Goal: Transaction & Acquisition: Purchase product/service

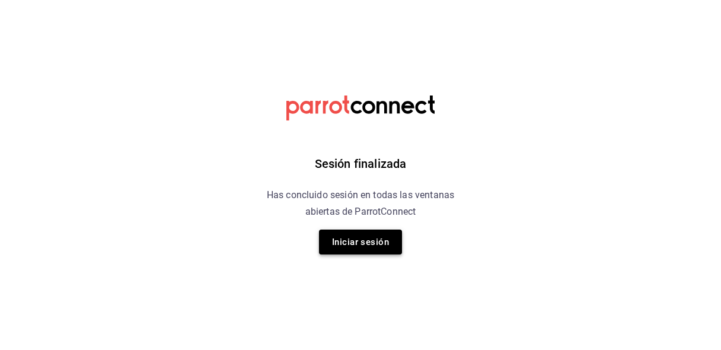
click at [363, 239] on button "Iniciar sesión" at bounding box center [360, 241] width 83 height 25
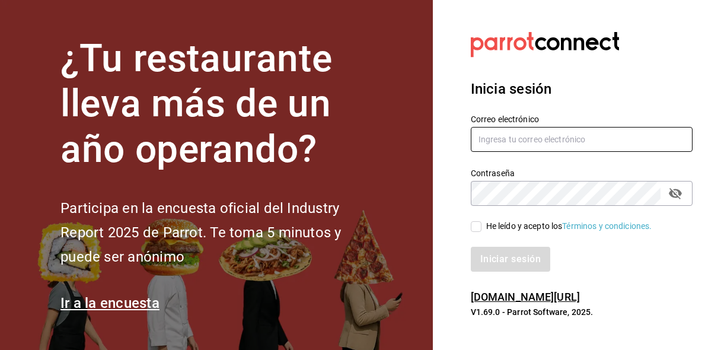
type input "lariletayf@gmail.com"
click at [474, 230] on input "He leído y acepto los Términos y condiciones." at bounding box center [476, 226] width 11 height 11
checkbox input "true"
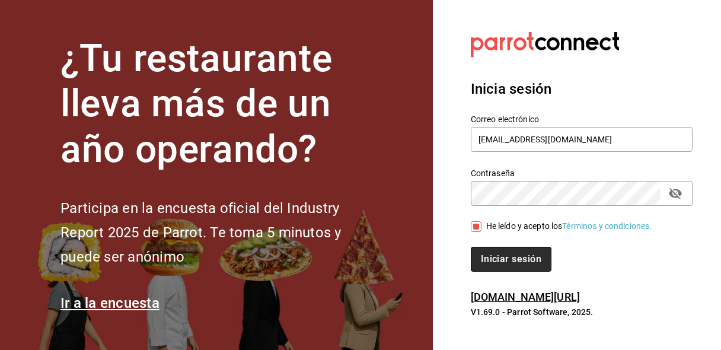
click at [477, 267] on button "Iniciar sesión" at bounding box center [511, 259] width 81 height 25
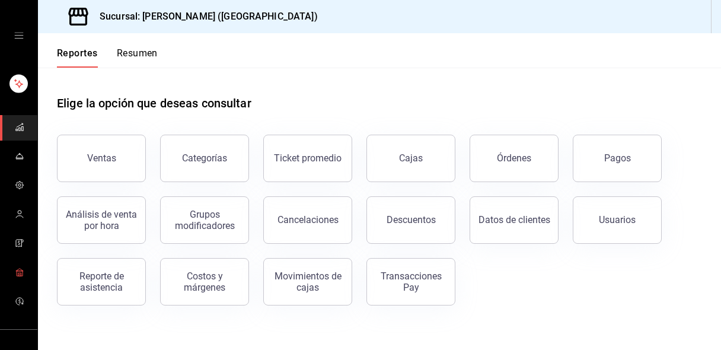
click at [18, 277] on span "mailbox folders" at bounding box center [19, 273] width 9 height 16
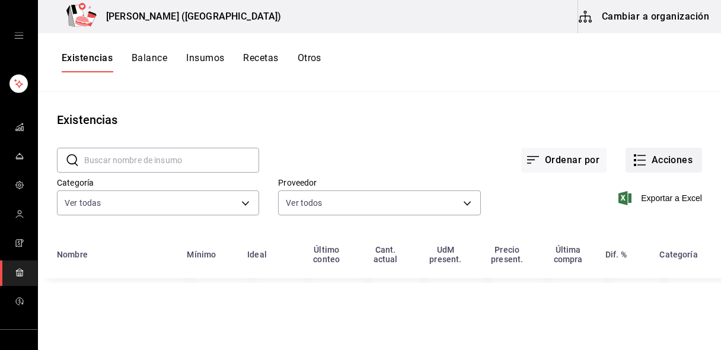
click at [641, 161] on icon "button" at bounding box center [640, 160] width 14 height 14
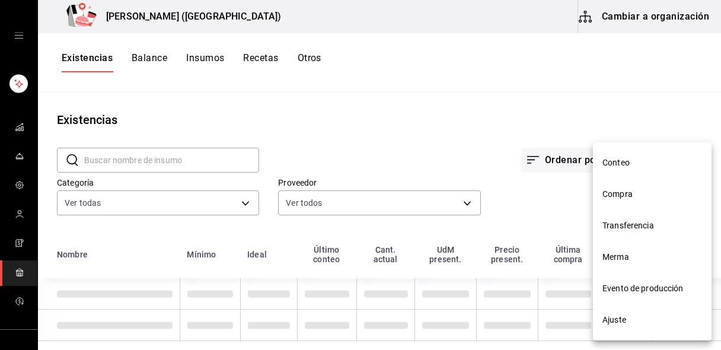
click at [619, 196] on span "Compra" at bounding box center [652, 194] width 100 height 12
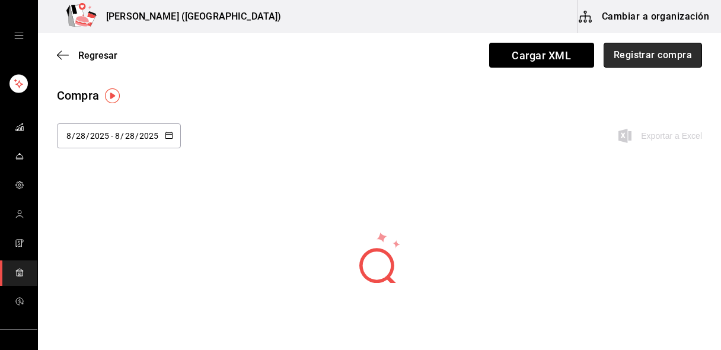
click at [644, 56] on button "Registrar compra" at bounding box center [653, 55] width 98 height 25
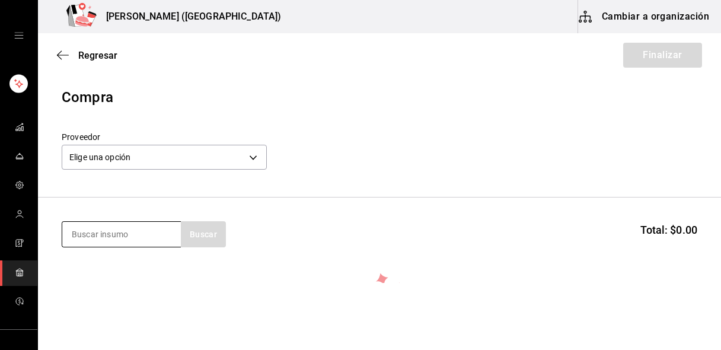
click at [98, 235] on input at bounding box center [121, 234] width 119 height 25
type input "pulpa"
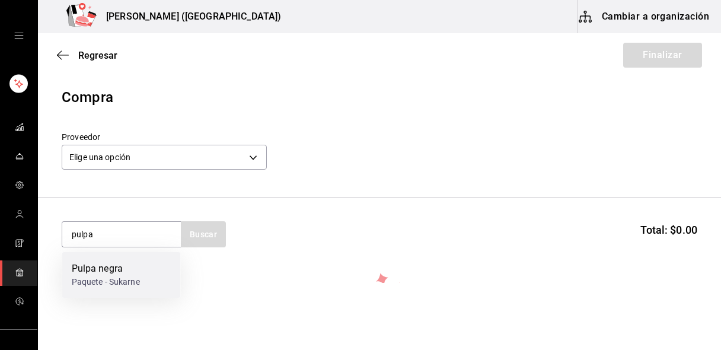
click at [95, 267] on div "Pulpa negra" at bounding box center [106, 268] width 68 height 14
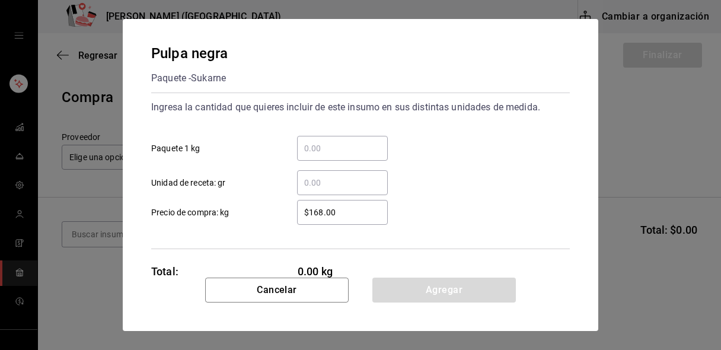
click at [312, 149] on input "​ Paquete 1 kg" at bounding box center [342, 148] width 91 height 14
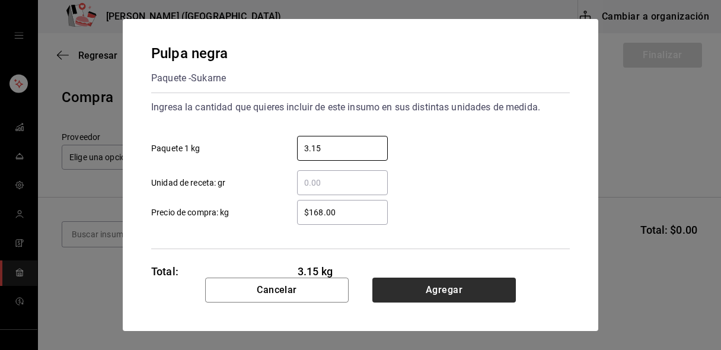
type input "3.15"
click at [423, 296] on button "Agregar" at bounding box center [443, 289] width 143 height 25
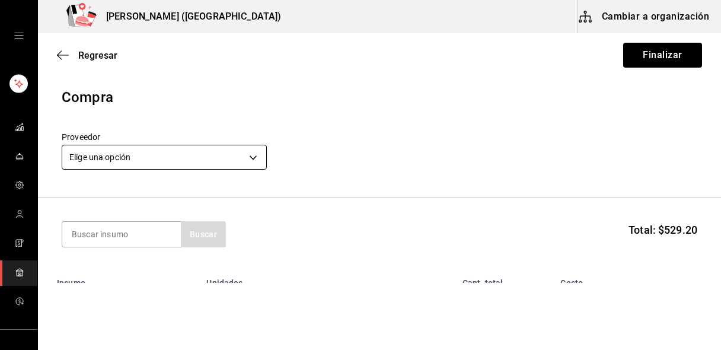
click at [158, 156] on body "Nikkori (Lindavista) Cambiar a organización Regresar Finalizar Compra Proveedor…" at bounding box center [360, 141] width 721 height 283
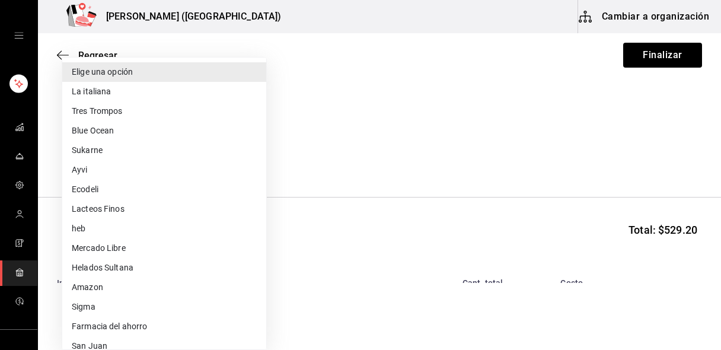
click at [122, 153] on li "Sukarne" at bounding box center [164, 151] width 204 height 20
type input "659b3924-d215-4459-8cf0-5f07fafeacb5"
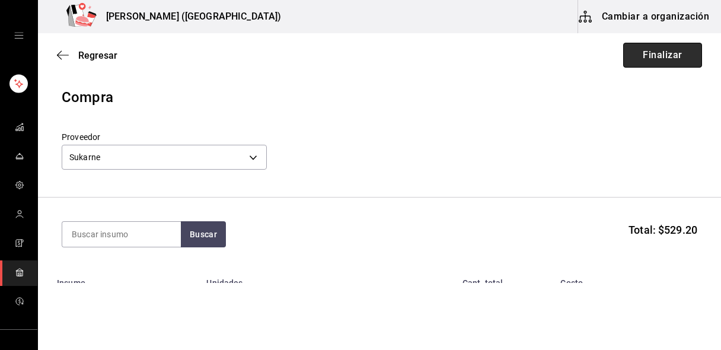
click at [646, 55] on button "Finalizar" at bounding box center [662, 55] width 79 height 25
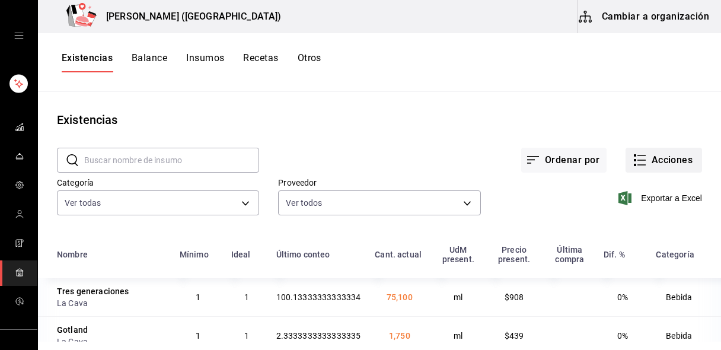
click at [659, 164] on button "Acciones" at bounding box center [663, 160] width 76 height 25
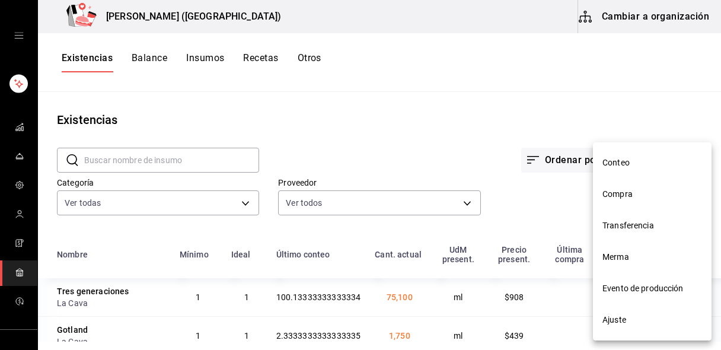
click at [631, 197] on span "Compra" at bounding box center [652, 194] width 100 height 12
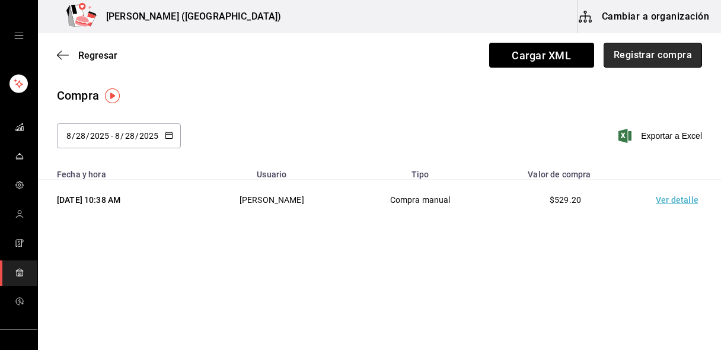
click at [654, 62] on button "Registrar compra" at bounding box center [653, 55] width 98 height 25
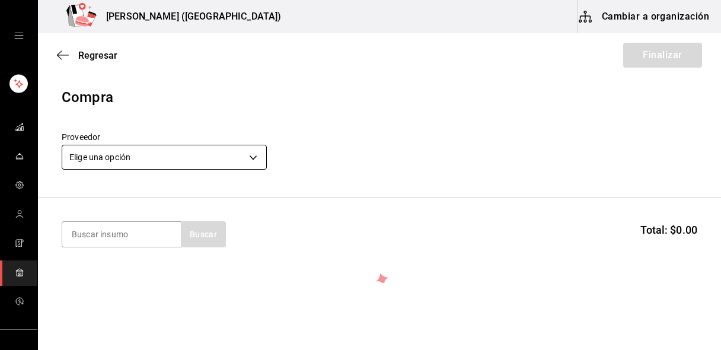
click at [145, 154] on body "Nikkori (Lindavista) Cambiar a organización Regresar Finalizar Compra Proveedor…" at bounding box center [360, 141] width 721 height 283
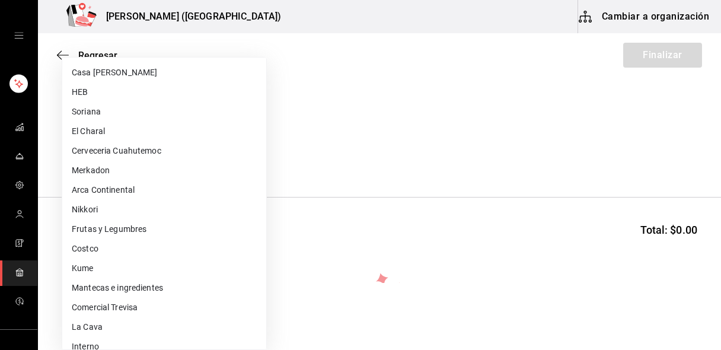
scroll to position [461, 0]
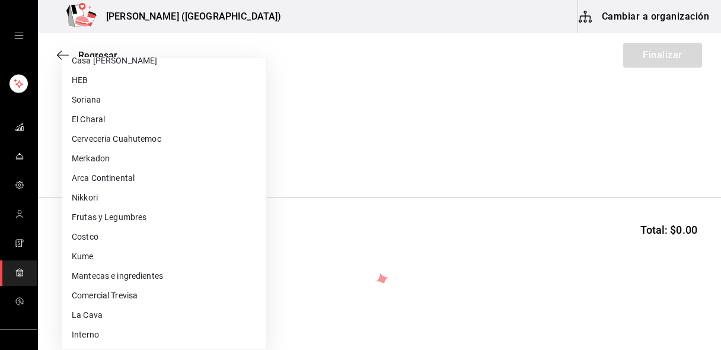
click at [135, 181] on li "Arca Continental" at bounding box center [164, 178] width 204 height 20
type input "e3f625f2-353b-4676-8a5b-dee8e42ca2e1"
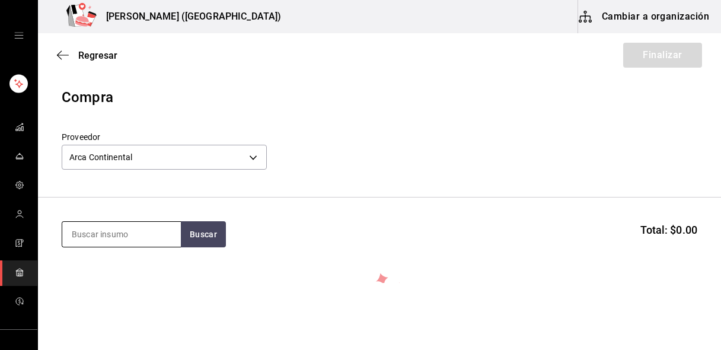
click at [118, 237] on input at bounding box center [121, 234] width 119 height 25
type input "coca"
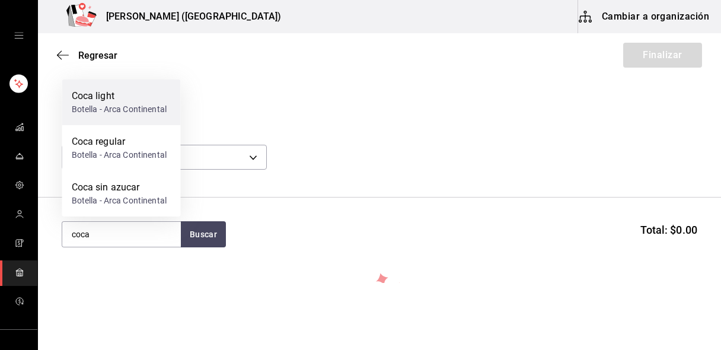
click at [120, 109] on div "Botella - Arca Continental" at bounding box center [119, 109] width 95 height 12
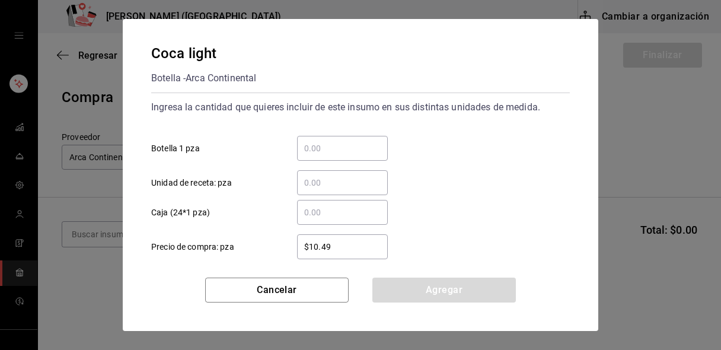
click at [324, 212] on input "​ Caja (24*1 pza)" at bounding box center [342, 212] width 91 height 14
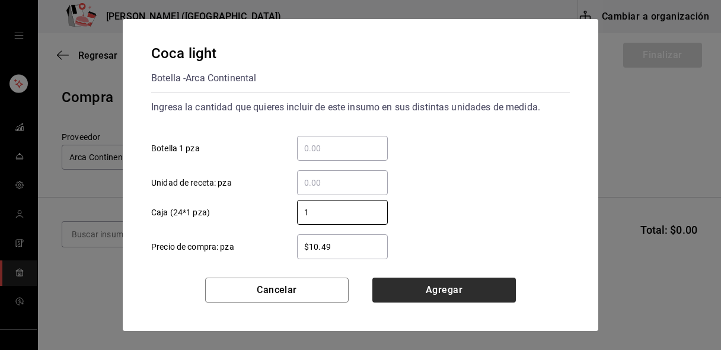
type input "1"
click at [403, 285] on button "Agregar" at bounding box center [443, 289] width 143 height 25
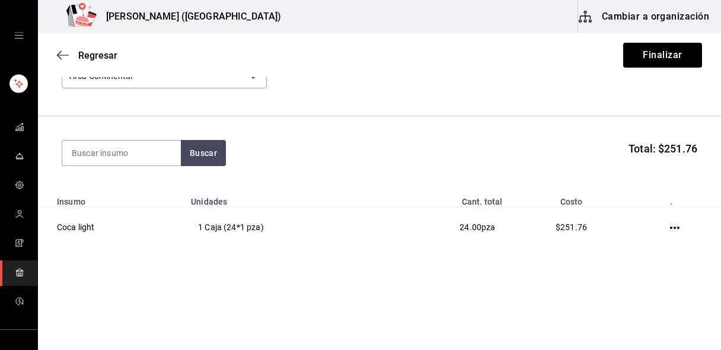
scroll to position [81, 0]
type input "coca"
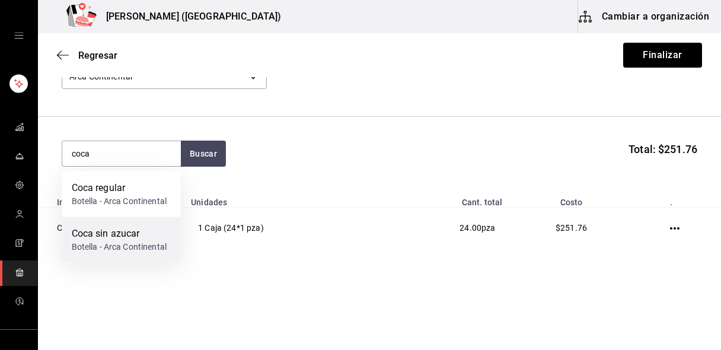
click at [118, 226] on div "Coca sin azucar" at bounding box center [119, 233] width 95 height 14
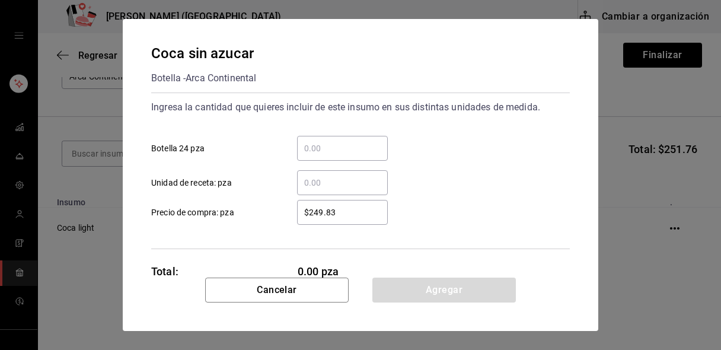
click at [318, 175] on input "​ Unidad de receta: pza" at bounding box center [342, 182] width 91 height 14
click at [314, 150] on input "​ Botella 24 pza" at bounding box center [342, 148] width 91 height 14
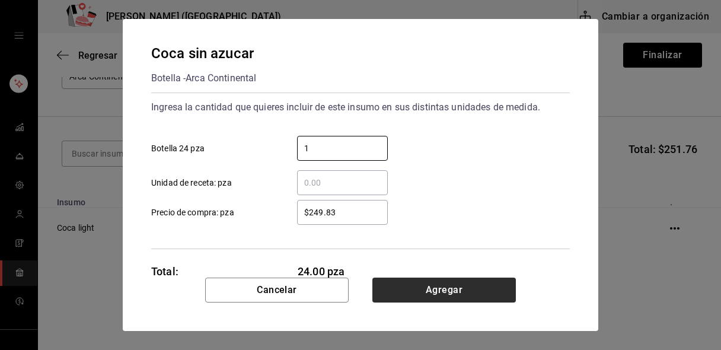
type input "1"
click at [395, 289] on button "Agregar" at bounding box center [443, 289] width 143 height 25
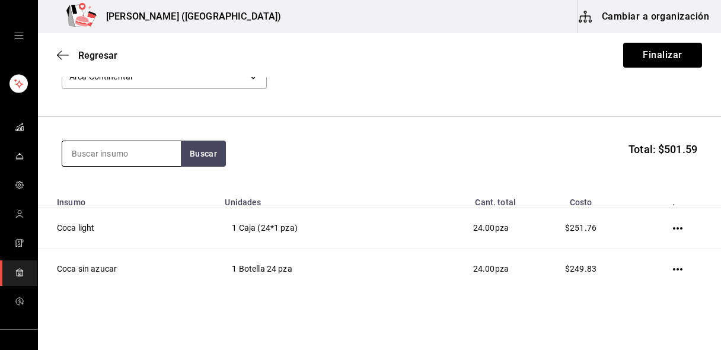
click at [104, 152] on input at bounding box center [121, 153] width 119 height 25
type input "coca"
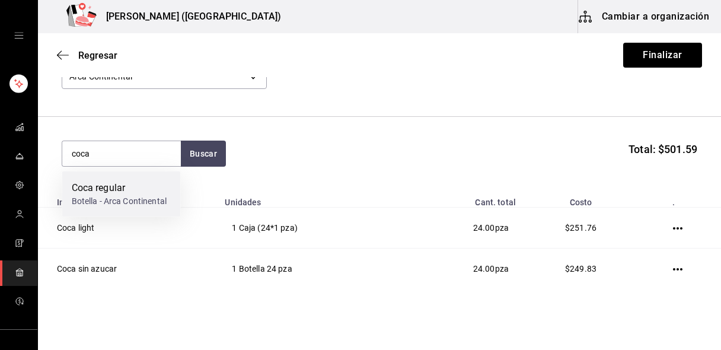
click at [114, 196] on div "Botella - Arca Continental" at bounding box center [119, 201] width 95 height 12
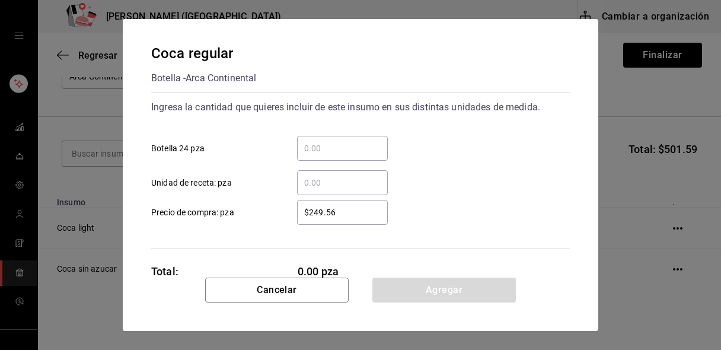
click at [317, 154] on input "​ Botella 24 pza" at bounding box center [342, 148] width 91 height 14
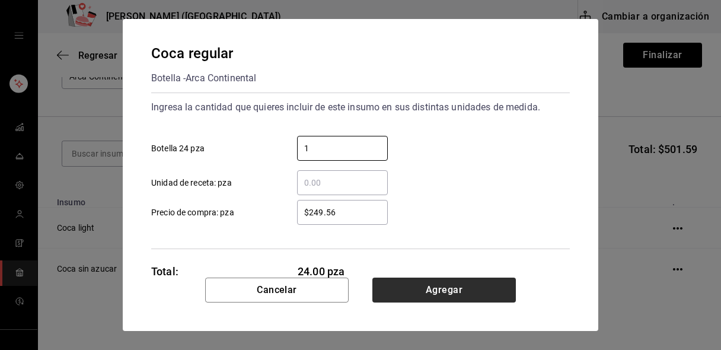
type input "1"
click at [406, 293] on button "Agregar" at bounding box center [443, 289] width 143 height 25
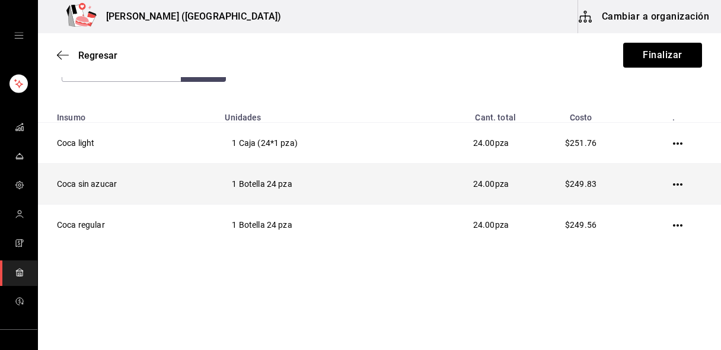
scroll to position [0, 0]
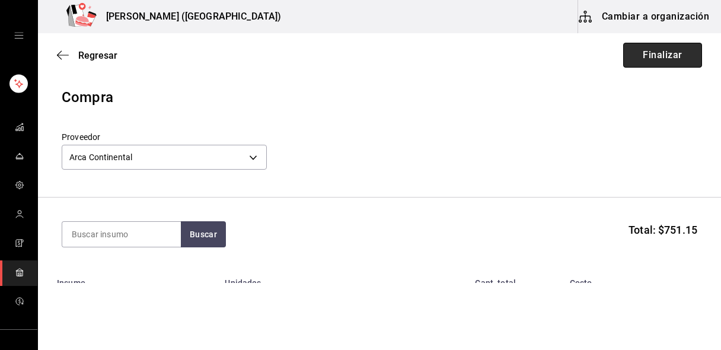
click at [641, 53] on button "Finalizar" at bounding box center [662, 55] width 79 height 25
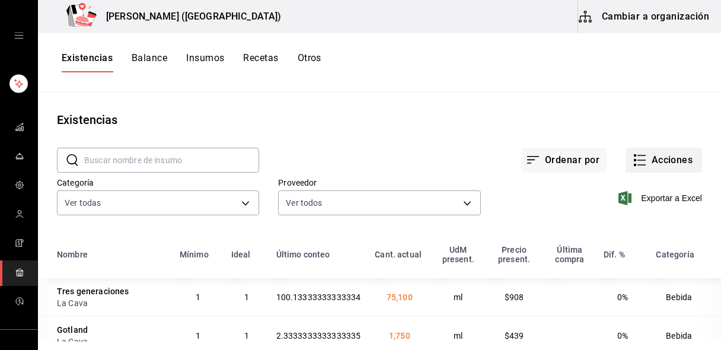
click at [657, 155] on button "Acciones" at bounding box center [663, 160] width 76 height 25
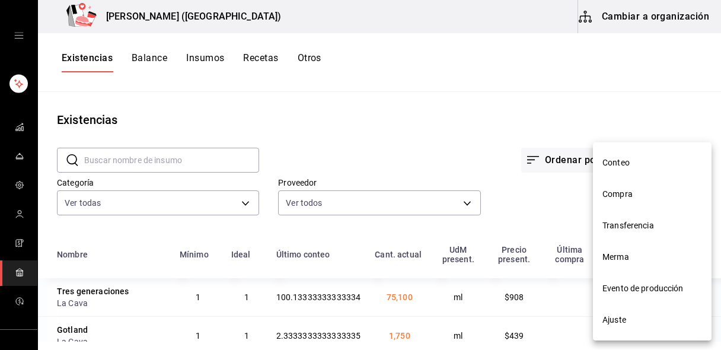
click at [625, 193] on span "Compra" at bounding box center [652, 194] width 100 height 12
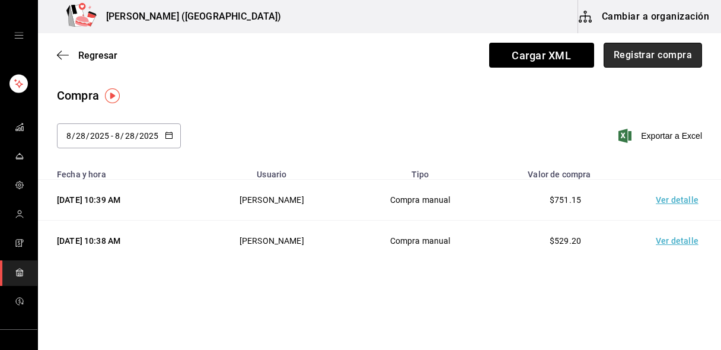
click at [653, 56] on button "Registrar compra" at bounding box center [653, 55] width 98 height 25
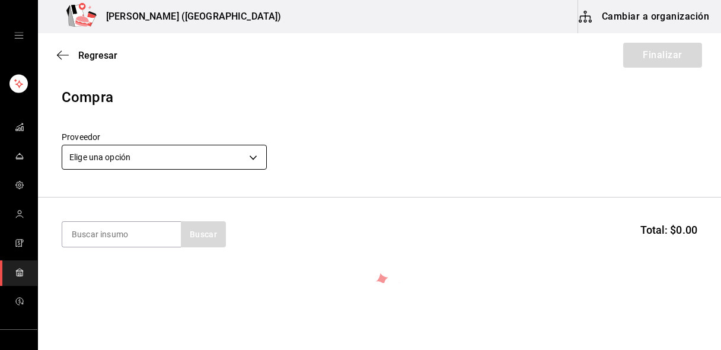
click at [139, 151] on body "Nikkori (Lindavista) Cambiar a organización Regresar Finalizar Compra Proveedor…" at bounding box center [360, 141] width 721 height 283
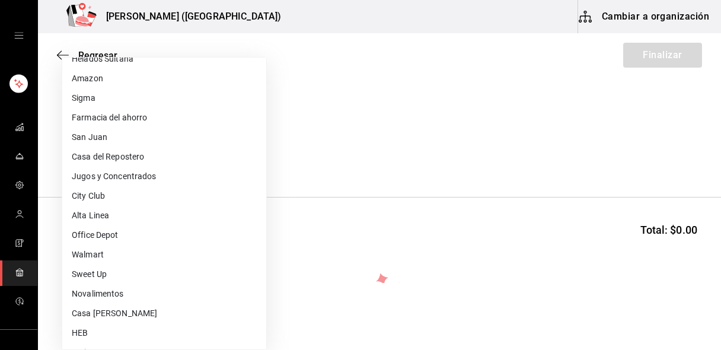
scroll to position [461, 0]
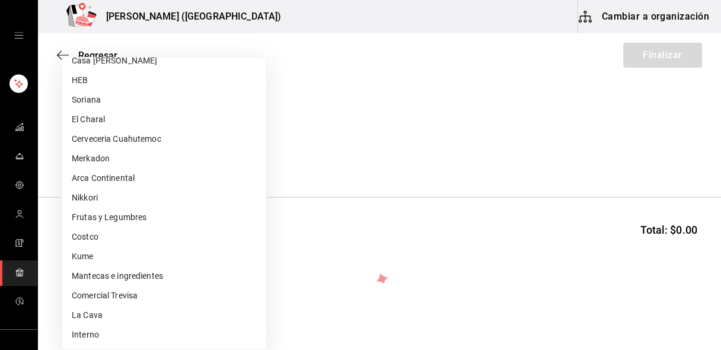
click at [121, 225] on li "Frutas y Legumbres" at bounding box center [164, 218] width 204 height 20
type input "84d68576-4e3a-44e0-bfcf-210a6f36c3a4"
